Goal: Task Accomplishment & Management: Manage account settings

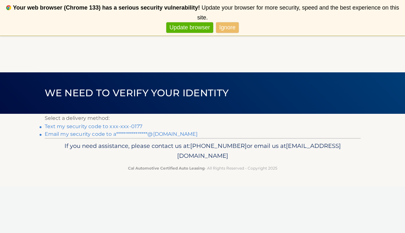
click at [126, 133] on link "**********" at bounding box center [121, 134] width 153 height 6
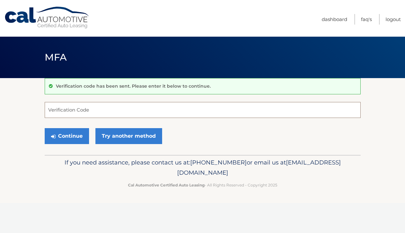
click at [134, 109] on input "Verification Code" at bounding box center [203, 110] width 316 height 16
paste input "475569"
click at [77, 141] on button "Continue" at bounding box center [67, 136] width 44 height 16
type input "475569"
click at [73, 134] on button "Continue" at bounding box center [67, 136] width 44 height 16
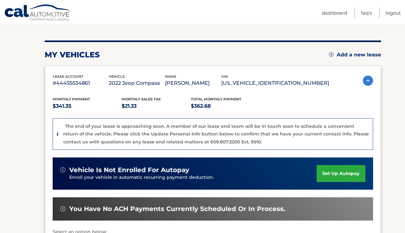
scroll to position [63, 0]
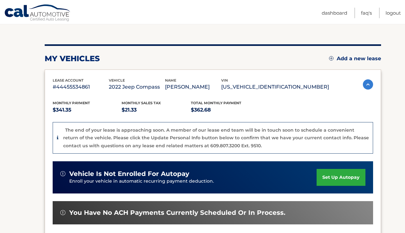
click at [337, 176] on link "set up autopay" at bounding box center [340, 177] width 48 height 17
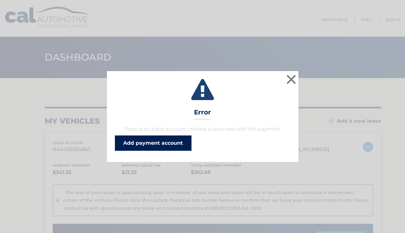
click at [185, 143] on link "Add payment account" at bounding box center [153, 143] width 77 height 15
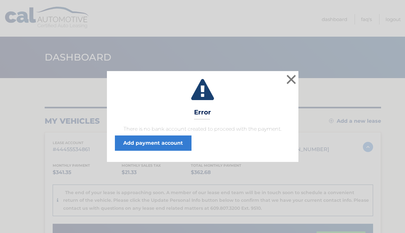
click at [299, 77] on div "× Error There is no bank account created to proceed with the payment. Add payme…" at bounding box center [203, 116] width 400 height 91
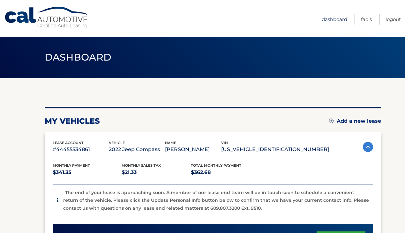
click at [324, 21] on link "Dashboard" at bounding box center [335, 19] width 26 height 11
